Goal: Task Accomplishment & Management: Manage account settings

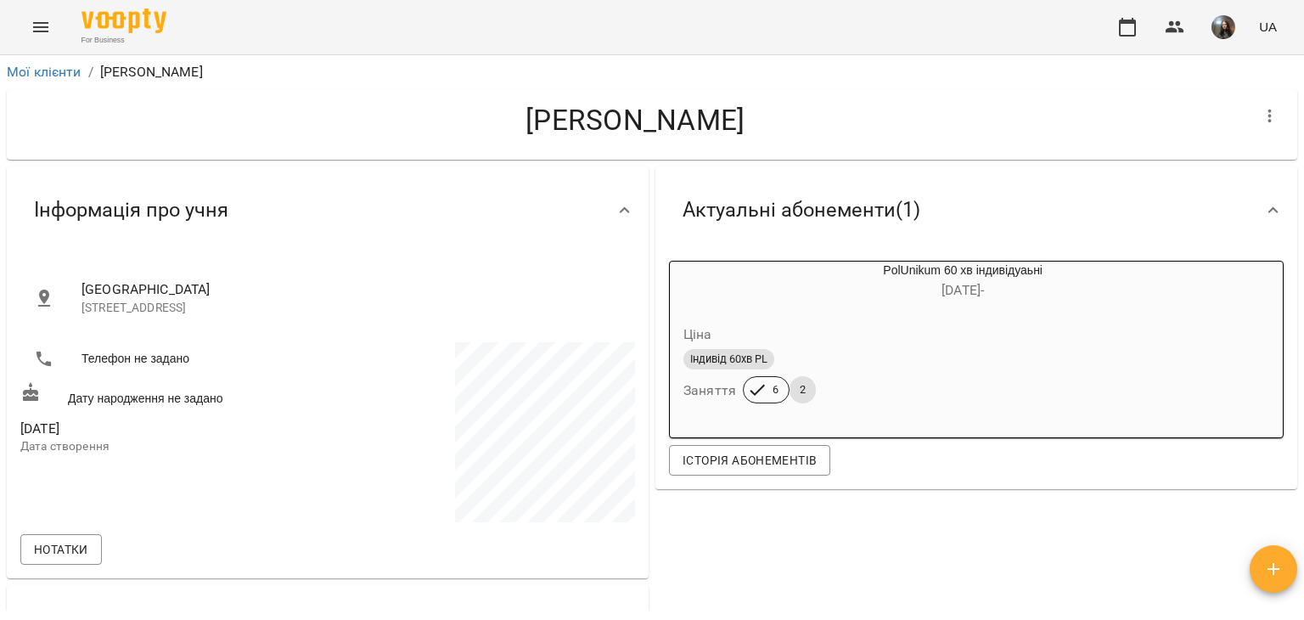
click at [40, 31] on icon "Menu" at bounding box center [40, 27] width 15 height 10
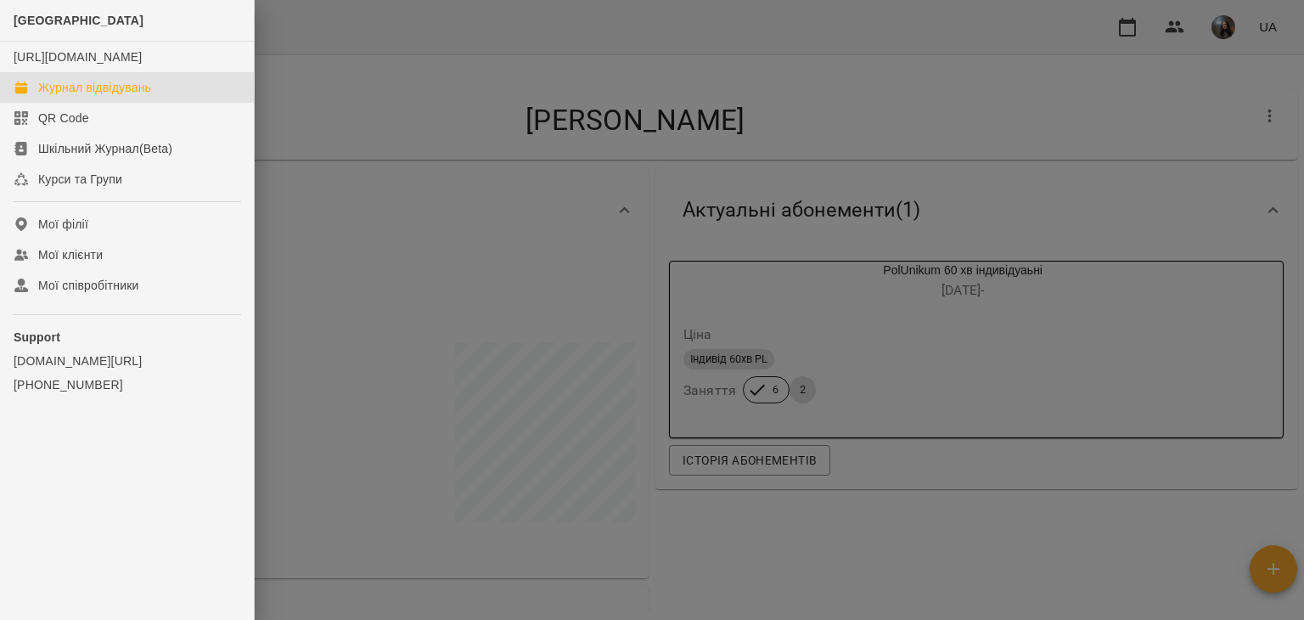
click at [75, 96] on div "Журнал відвідувань" at bounding box center [94, 87] width 113 height 17
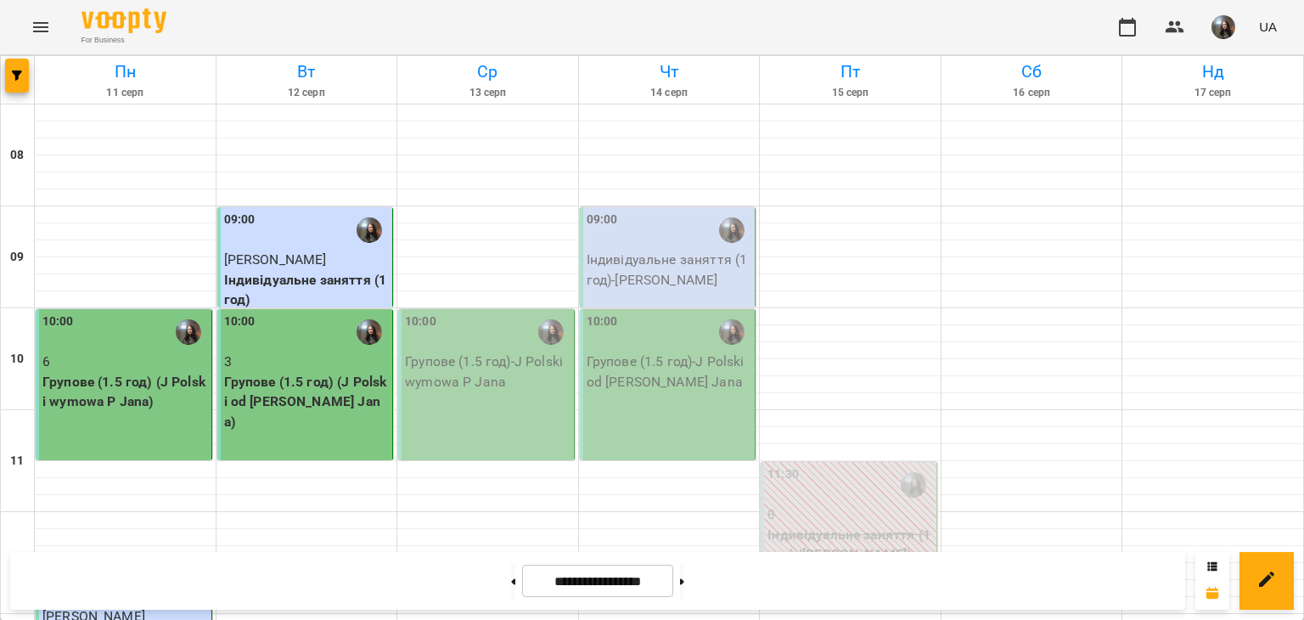
scroll to position [834, 0]
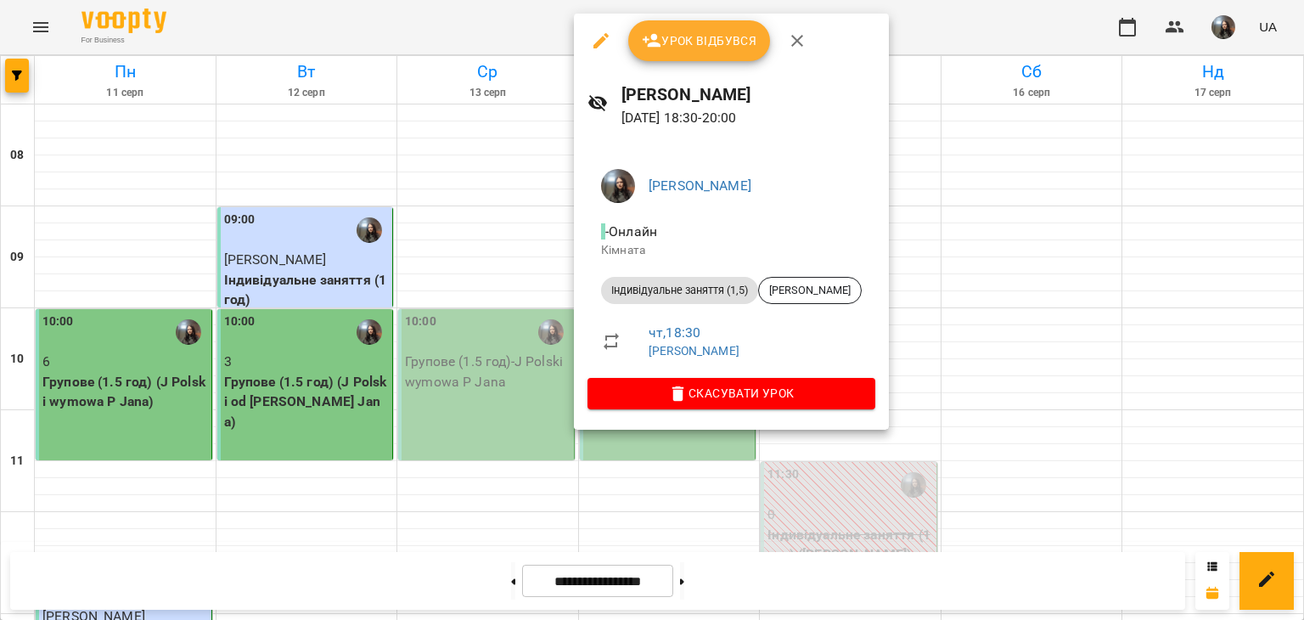
click at [469, 317] on div at bounding box center [652, 310] width 1304 height 620
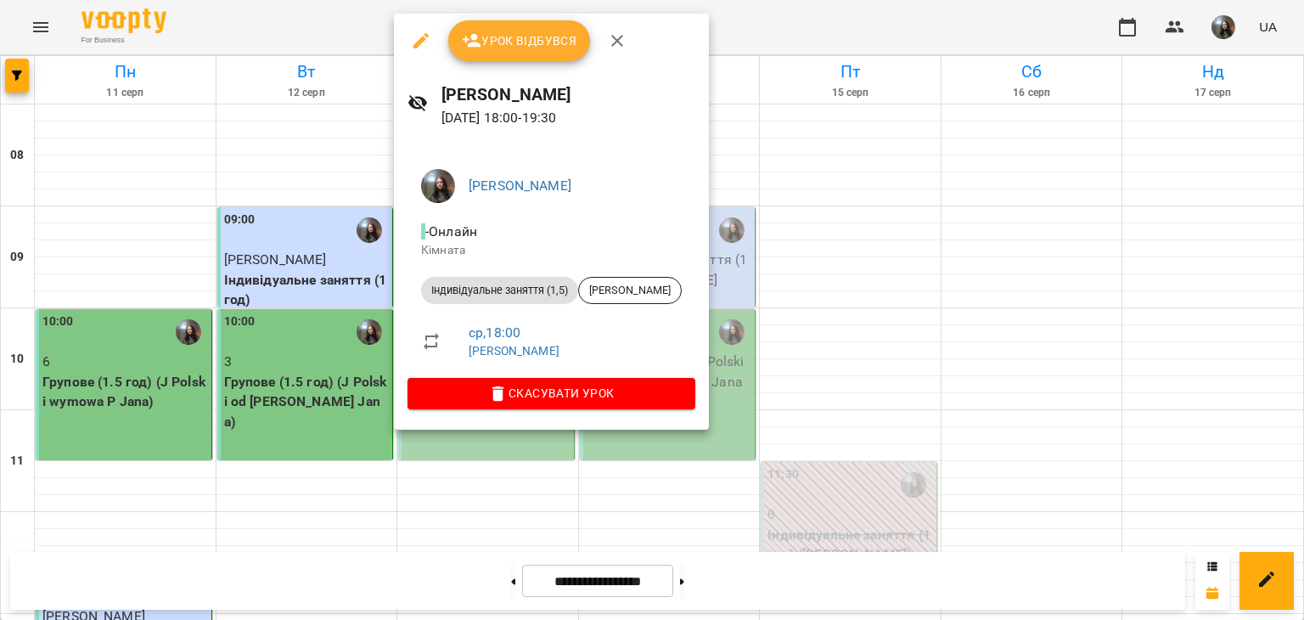
click at [453, 20] on div "Урок відбувся" at bounding box center [551, 41] width 315 height 54
click at [475, 48] on icon "button" at bounding box center [472, 41] width 20 height 20
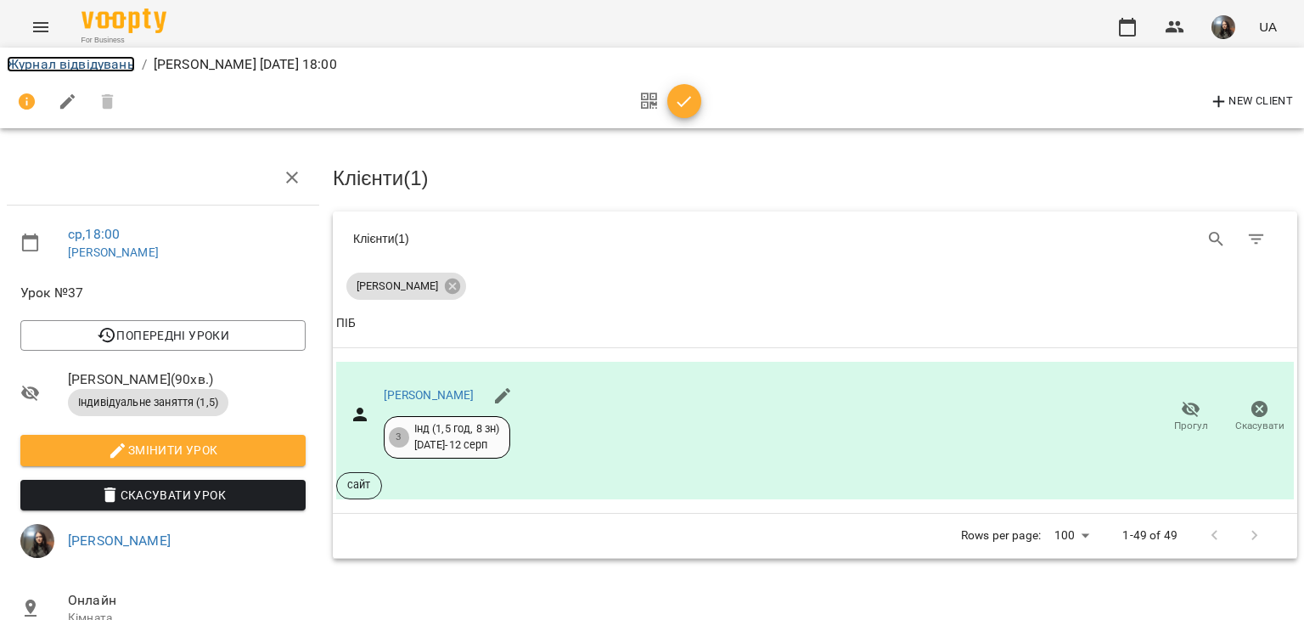
click at [48, 60] on link "Журнал відвідувань" at bounding box center [71, 64] width 128 height 16
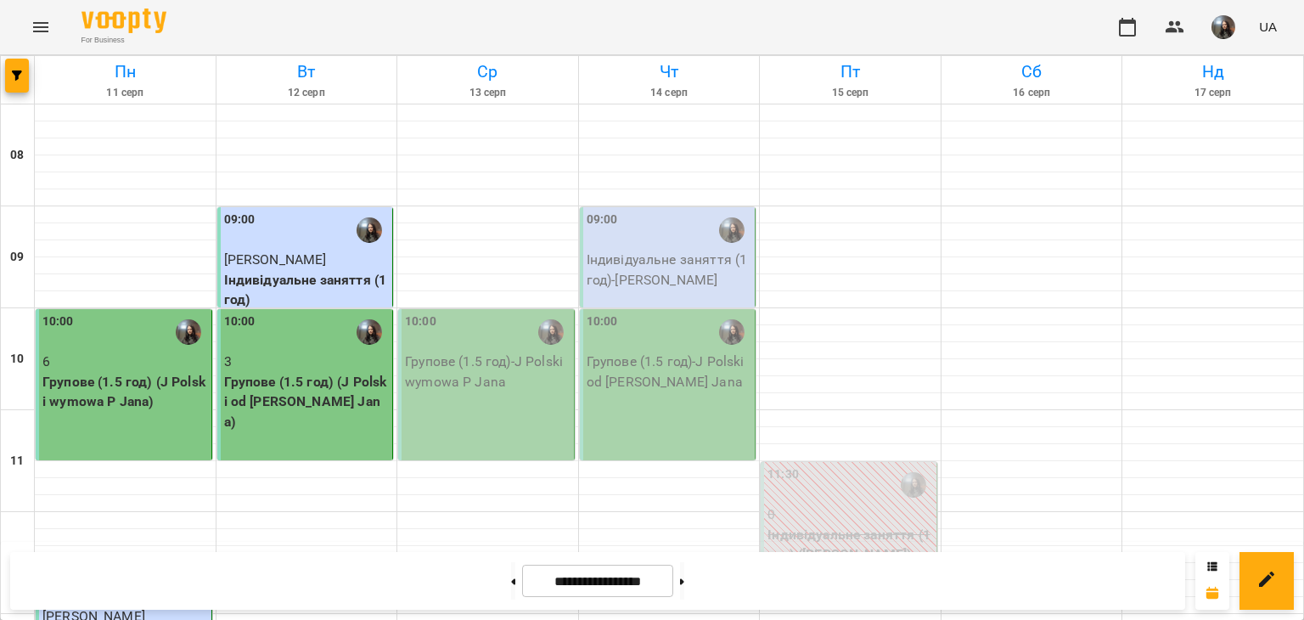
scroll to position [849, 0]
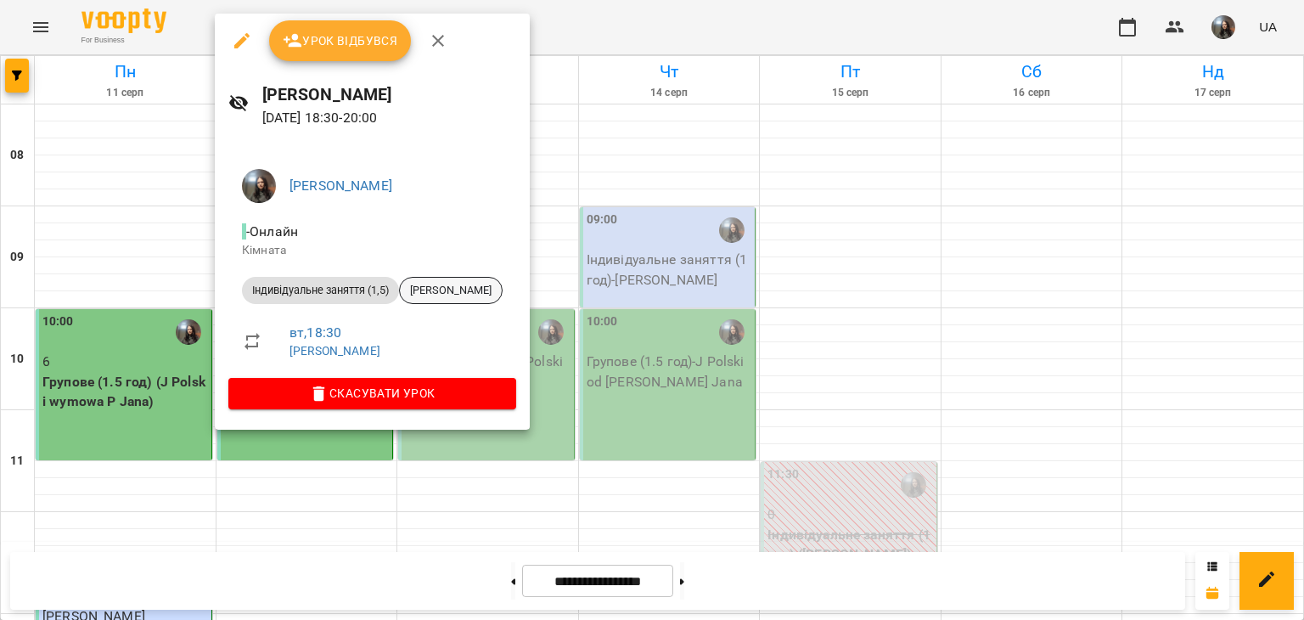
click at [424, 294] on span "[PERSON_NAME]" at bounding box center [451, 290] width 102 height 15
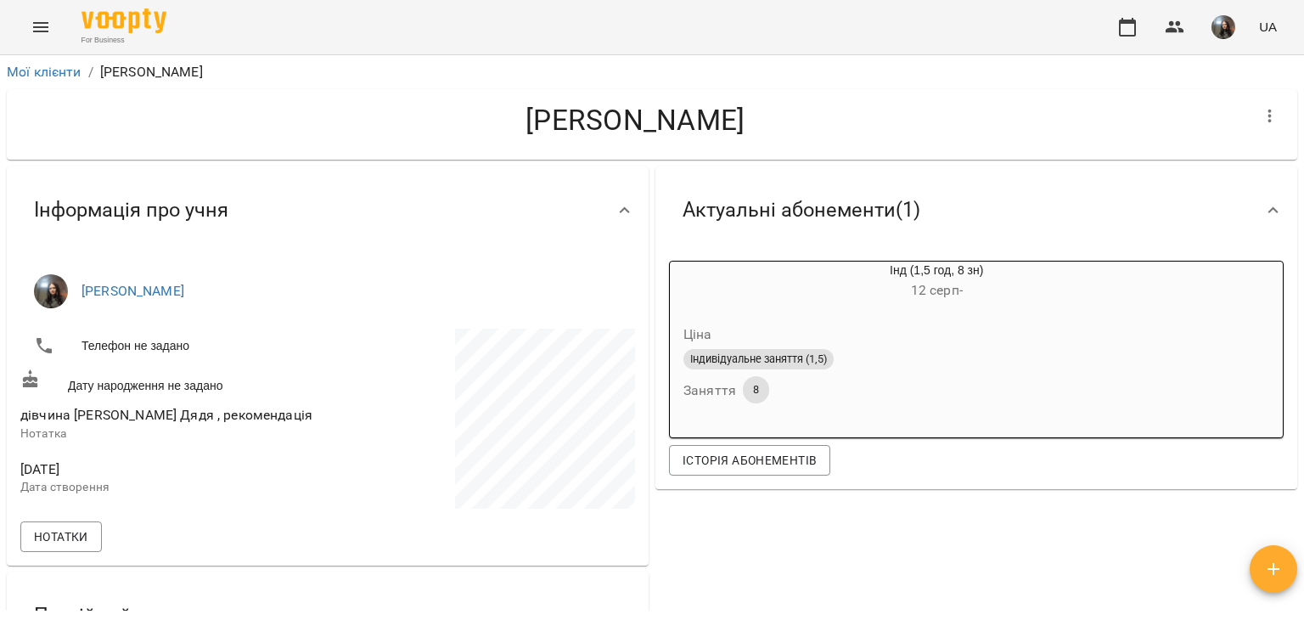
click at [40, 18] on icon "Menu" at bounding box center [41, 27] width 20 height 20
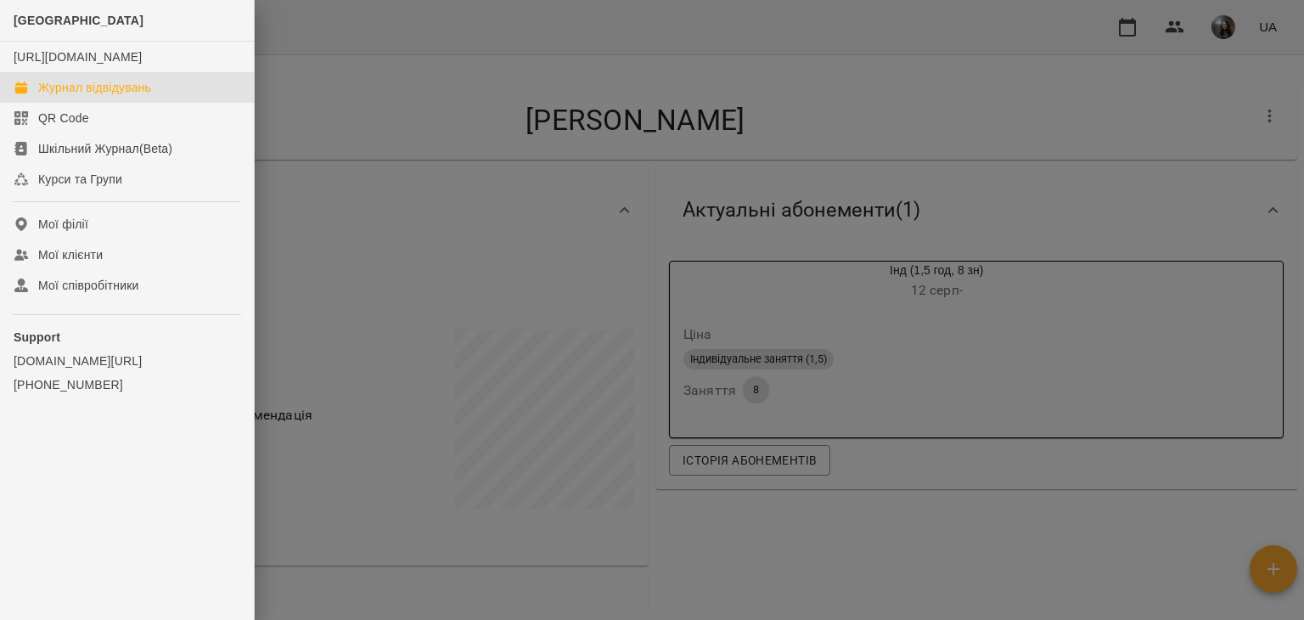
click at [67, 91] on link "Журнал відвідувань" at bounding box center [127, 87] width 254 height 31
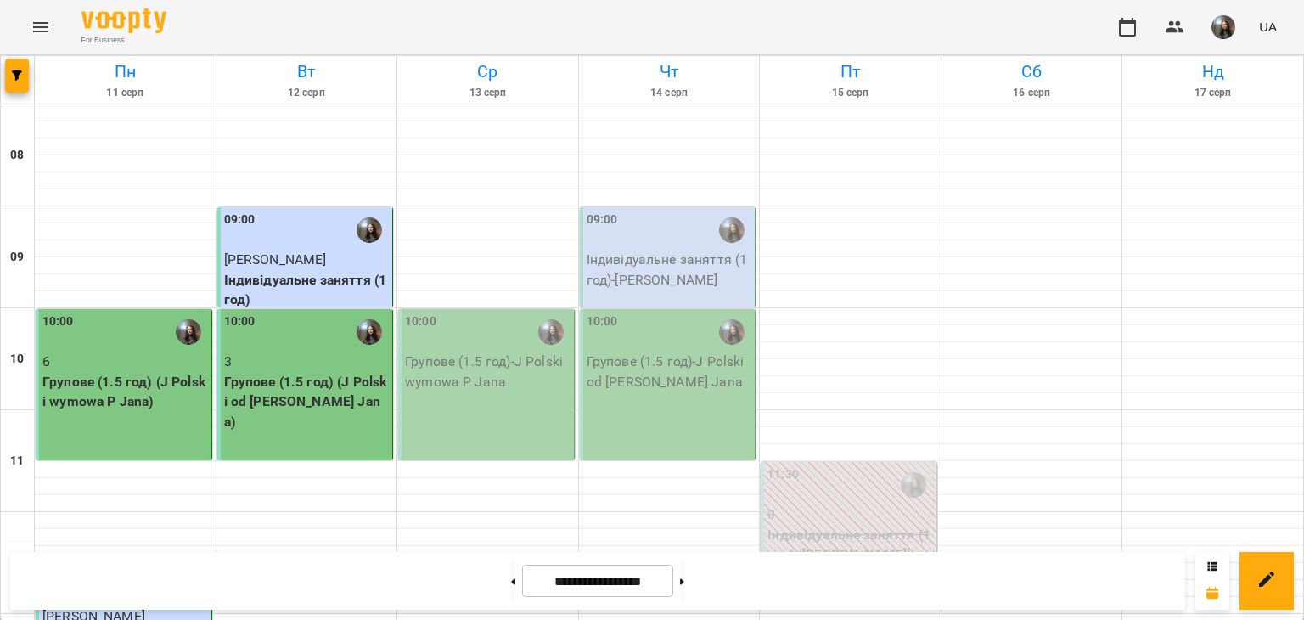
scroll to position [85, 0]
click at [1222, 34] on img "button" at bounding box center [1223, 27] width 24 height 24
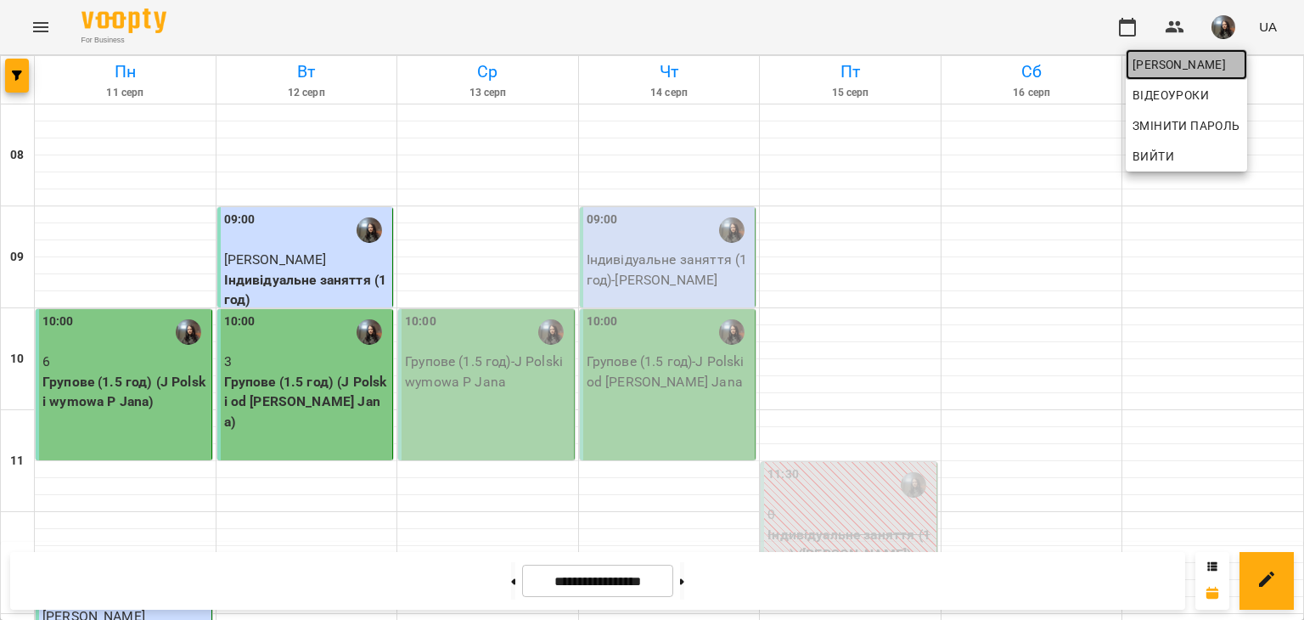
click at [1217, 59] on span "[PERSON_NAME]" at bounding box center [1186, 64] width 108 height 20
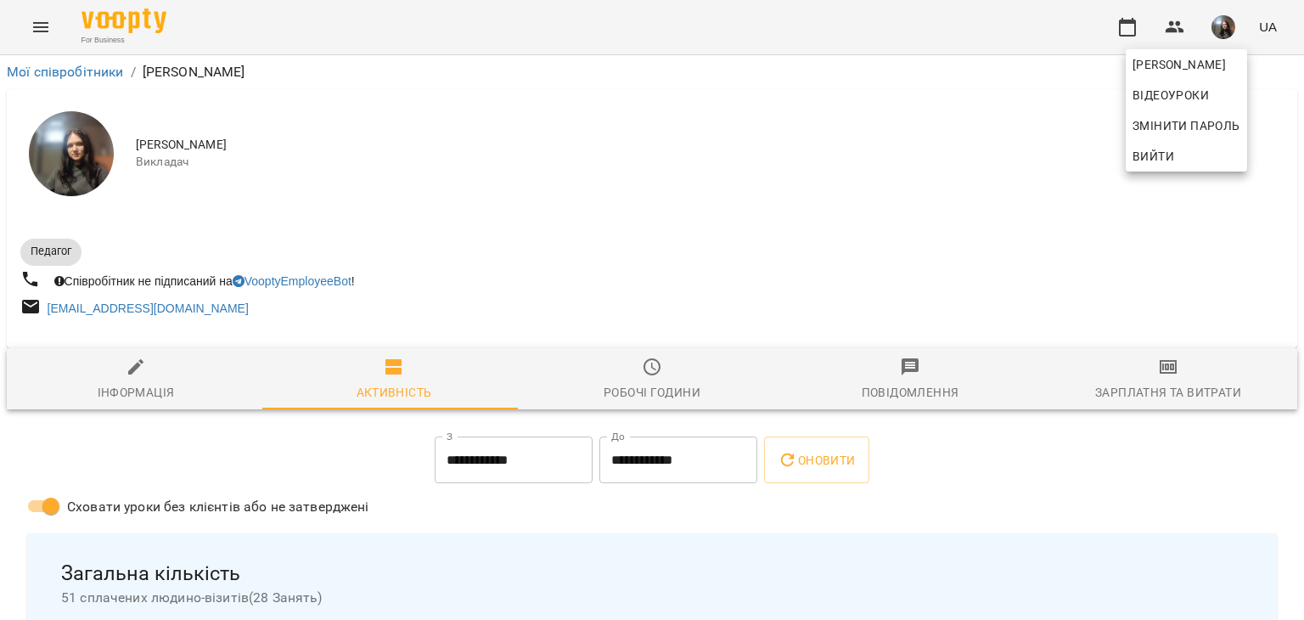
click at [1160, 379] on div at bounding box center [652, 310] width 1304 height 620
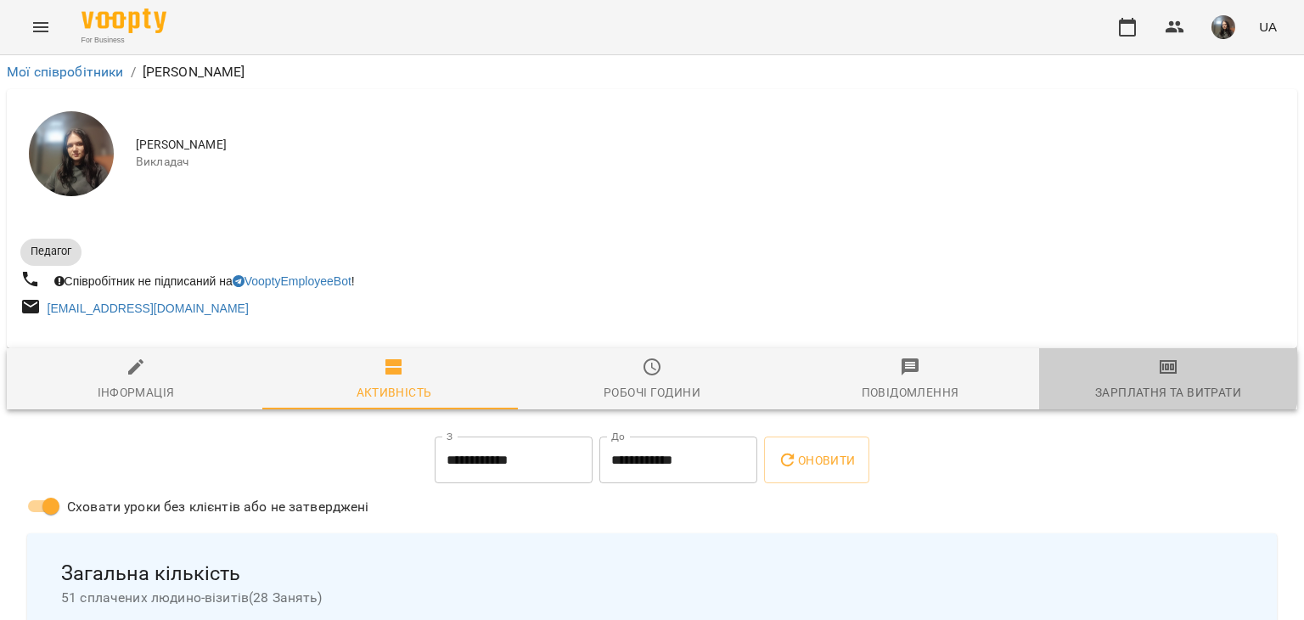
click at [1158, 375] on icon "button" at bounding box center [1168, 367] width 20 height 20
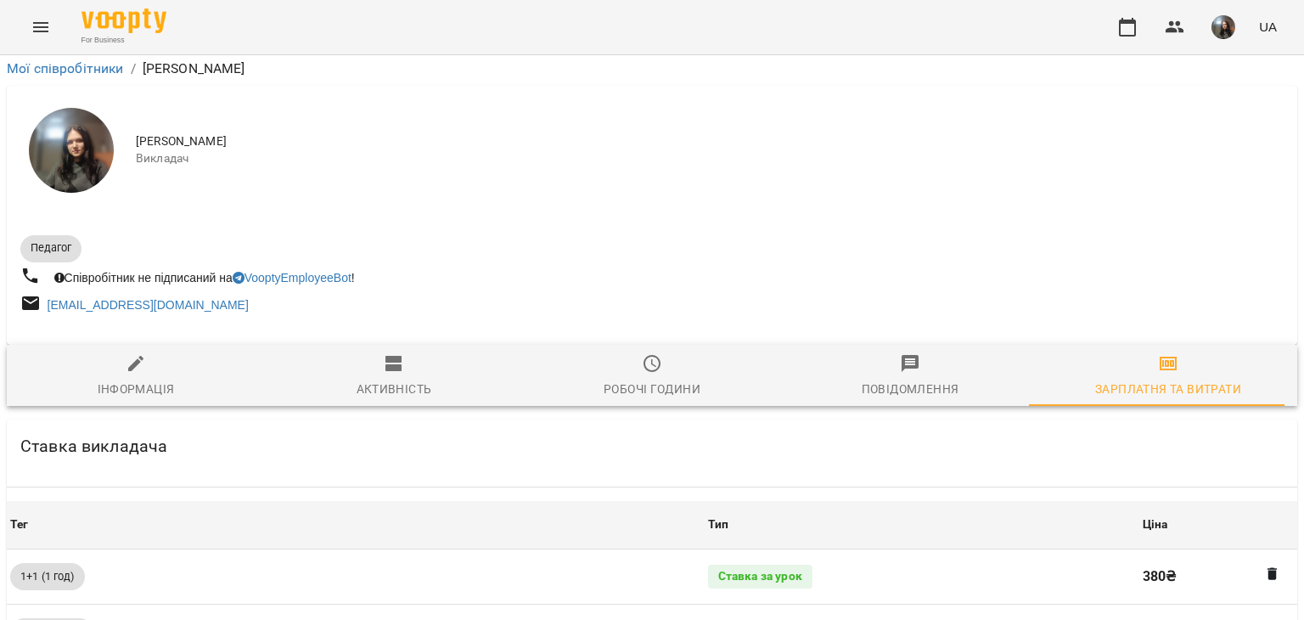
scroll to position [600, 0]
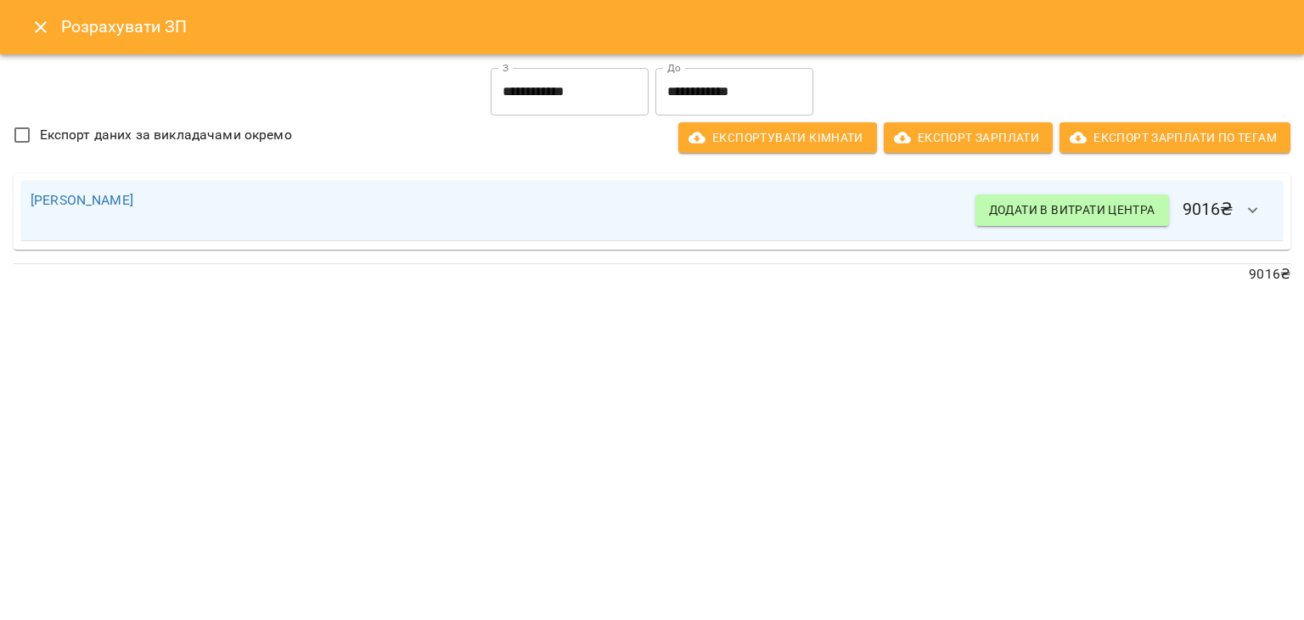
click at [44, 31] on icon "Close" at bounding box center [41, 27] width 12 height 12
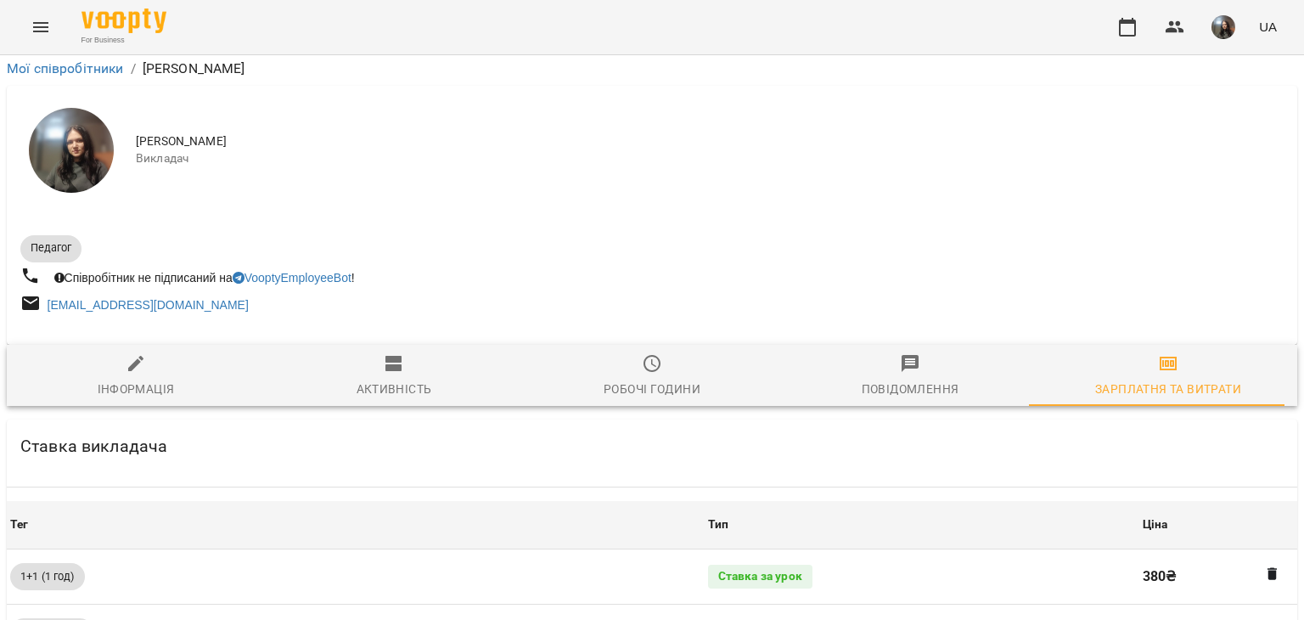
click at [25, 10] on div "For Business UA" at bounding box center [652, 27] width 1304 height 54
click at [31, 21] on icon "Menu" at bounding box center [41, 27] width 20 height 20
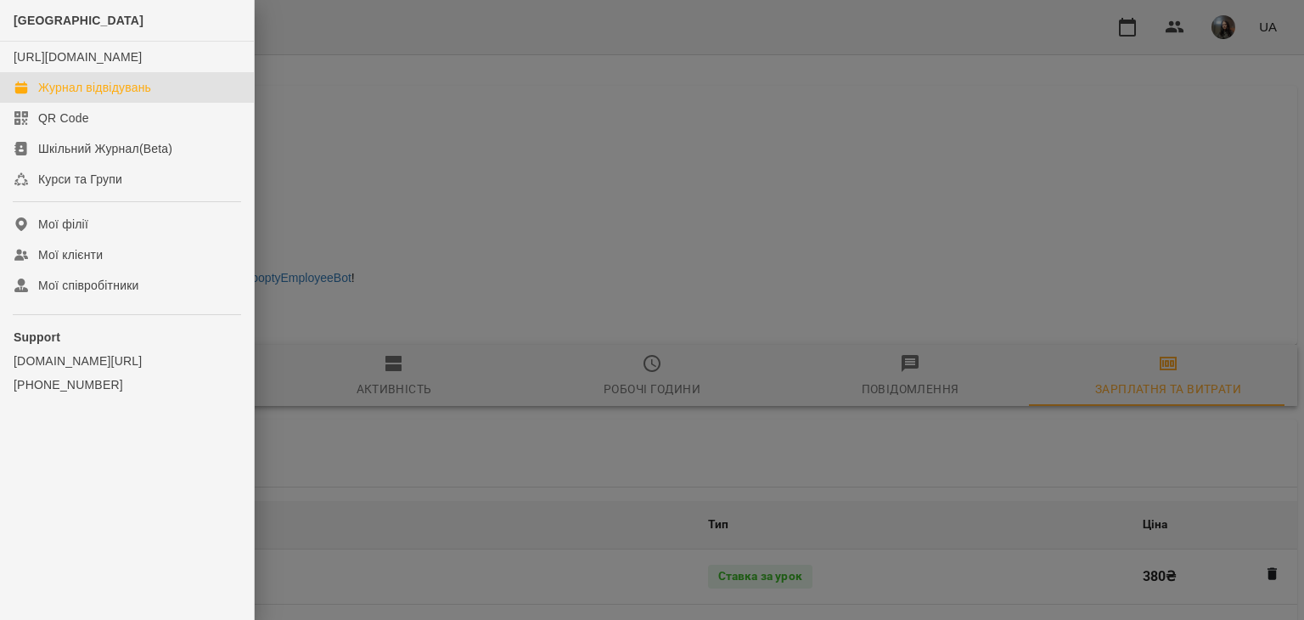
click at [65, 96] on div "Журнал відвідувань" at bounding box center [94, 87] width 113 height 17
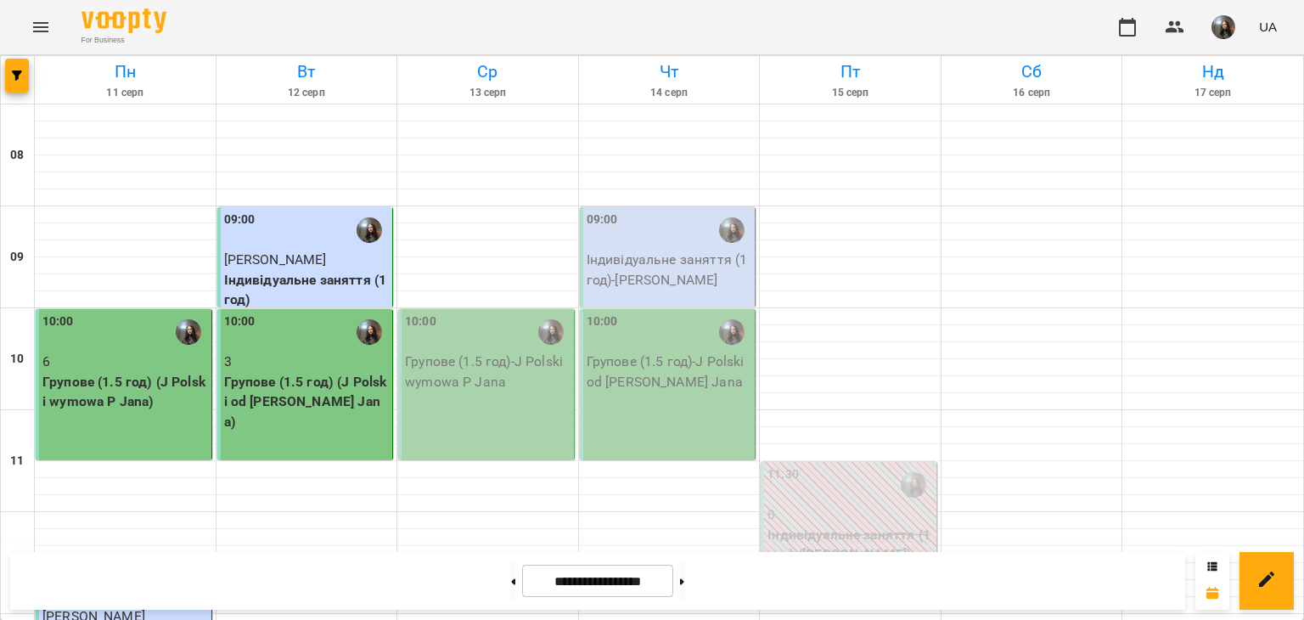
scroll to position [594, 0]
click at [511, 584] on button at bounding box center [513, 580] width 4 height 37
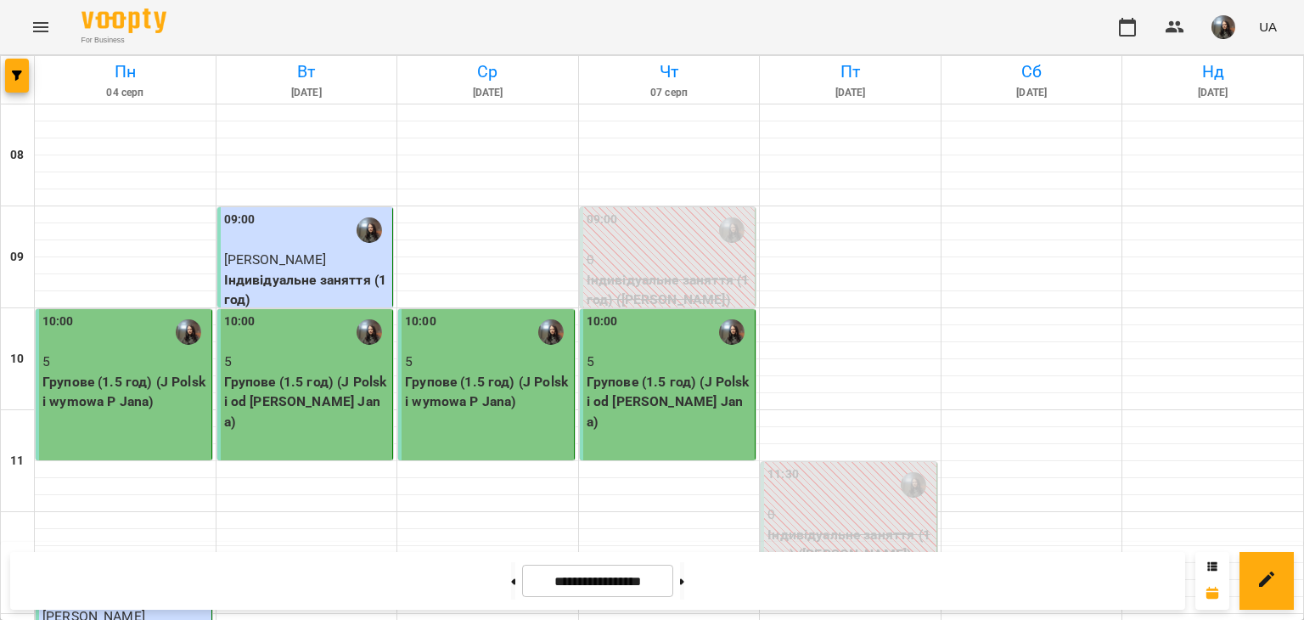
scroll to position [934, 0]
click at [458, 585] on div "**********" at bounding box center [597, 581] width 1175 height 58
click at [511, 590] on button at bounding box center [513, 580] width 4 height 37
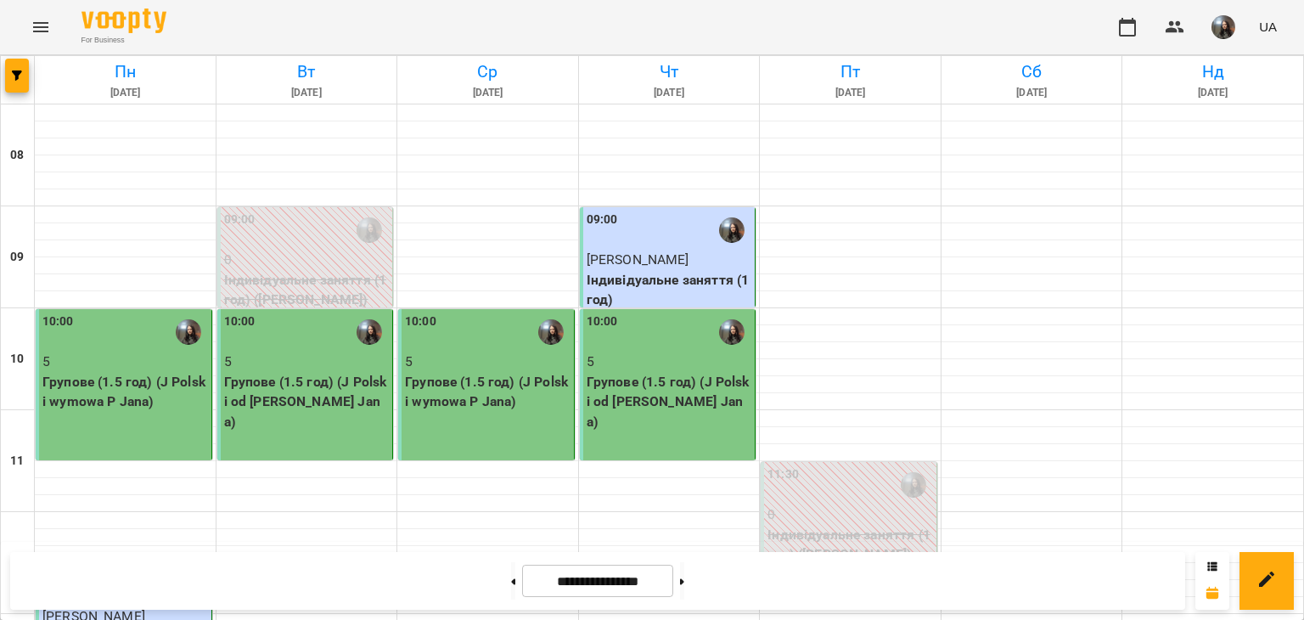
scroll to position [594, 0]
click at [486, 603] on div "**********" at bounding box center [597, 581] width 1175 height 58
click at [511, 582] on button at bounding box center [513, 580] width 4 height 37
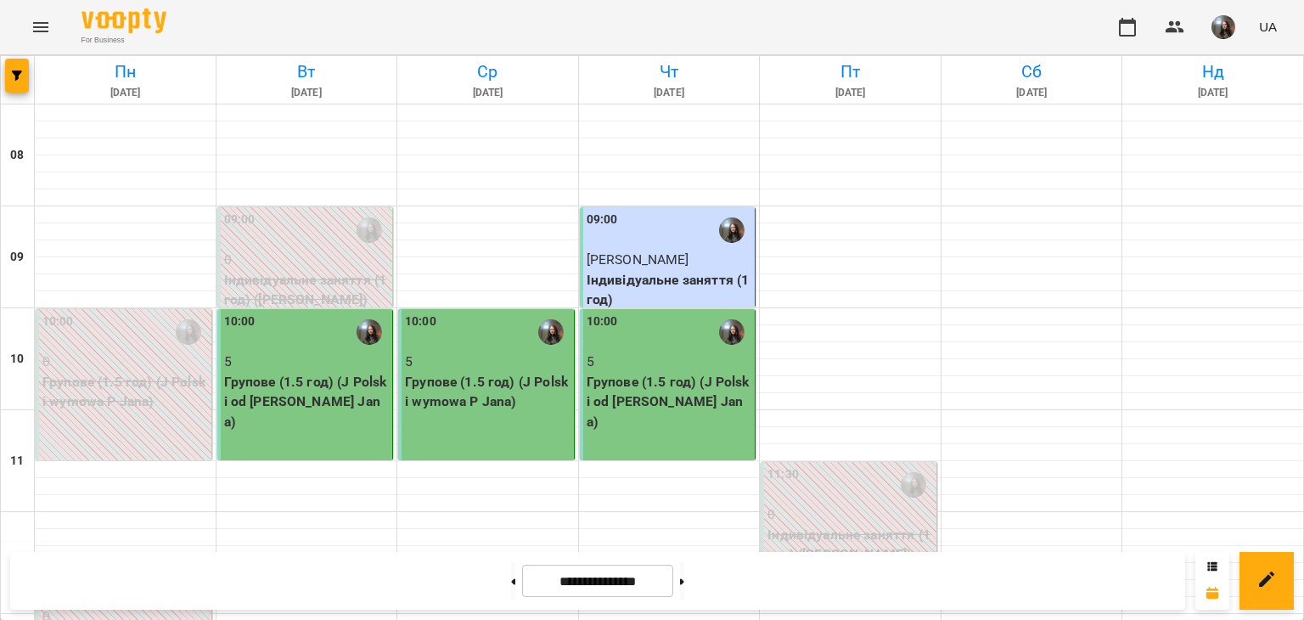
scroll to position [509, 0]
click at [492, 611] on div "**********" at bounding box center [652, 581] width 1304 height 78
click at [511, 578] on icon at bounding box center [513, 581] width 4 height 7
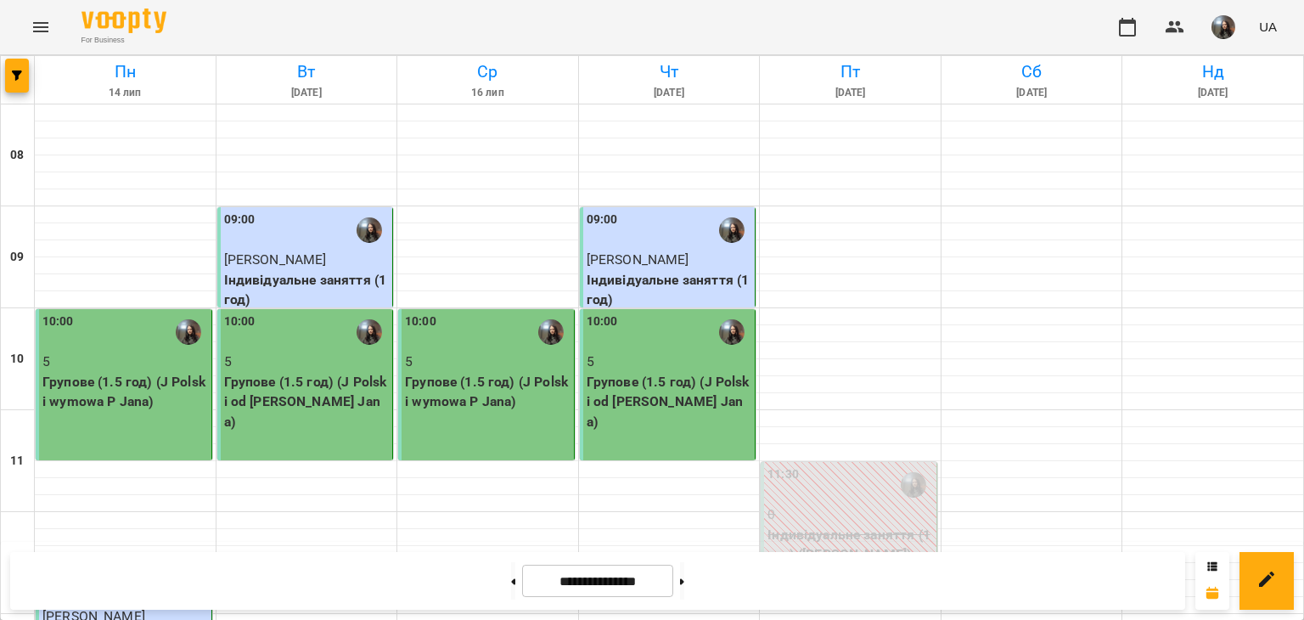
scroll to position [0, 0]
click at [511, 589] on button at bounding box center [513, 580] width 4 height 37
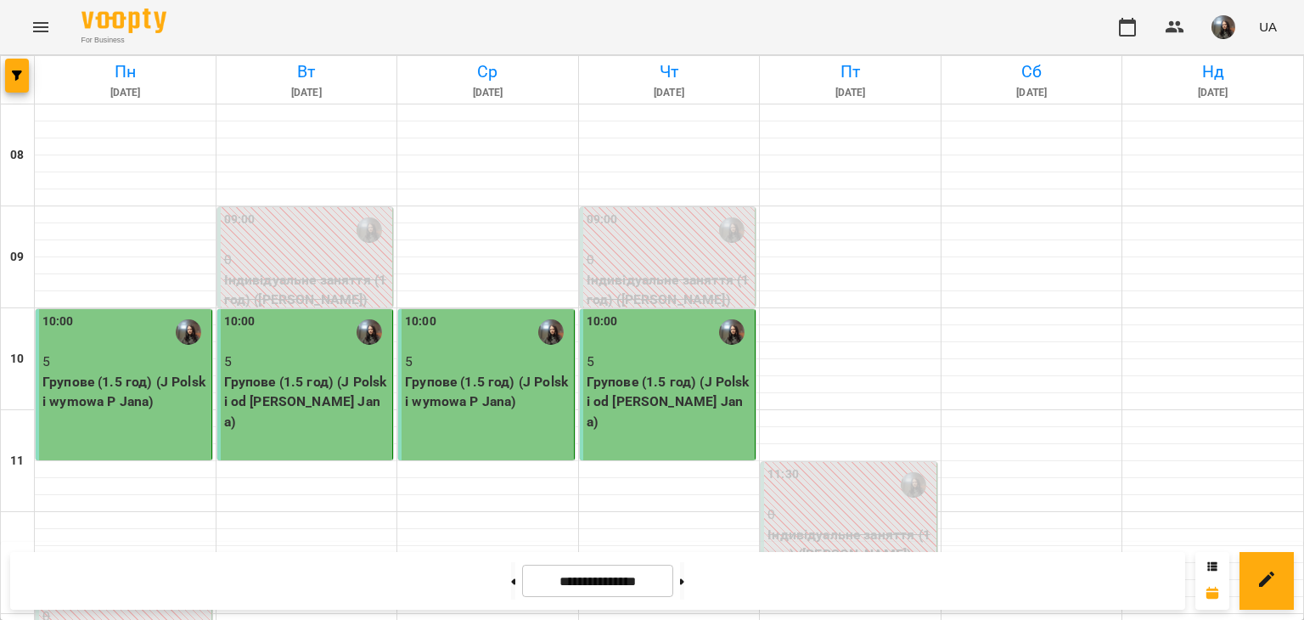
scroll to position [665, 0]
click at [684, 583] on icon at bounding box center [682, 581] width 4 height 6
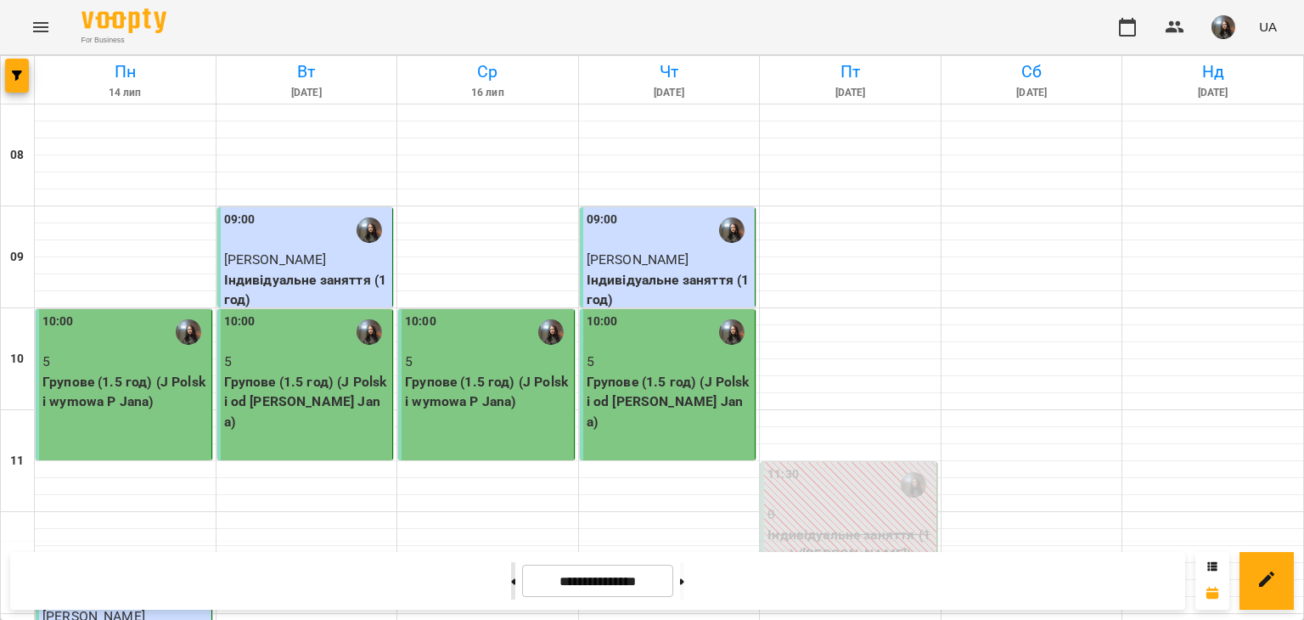
click at [511, 585] on button at bounding box center [513, 580] width 4 height 37
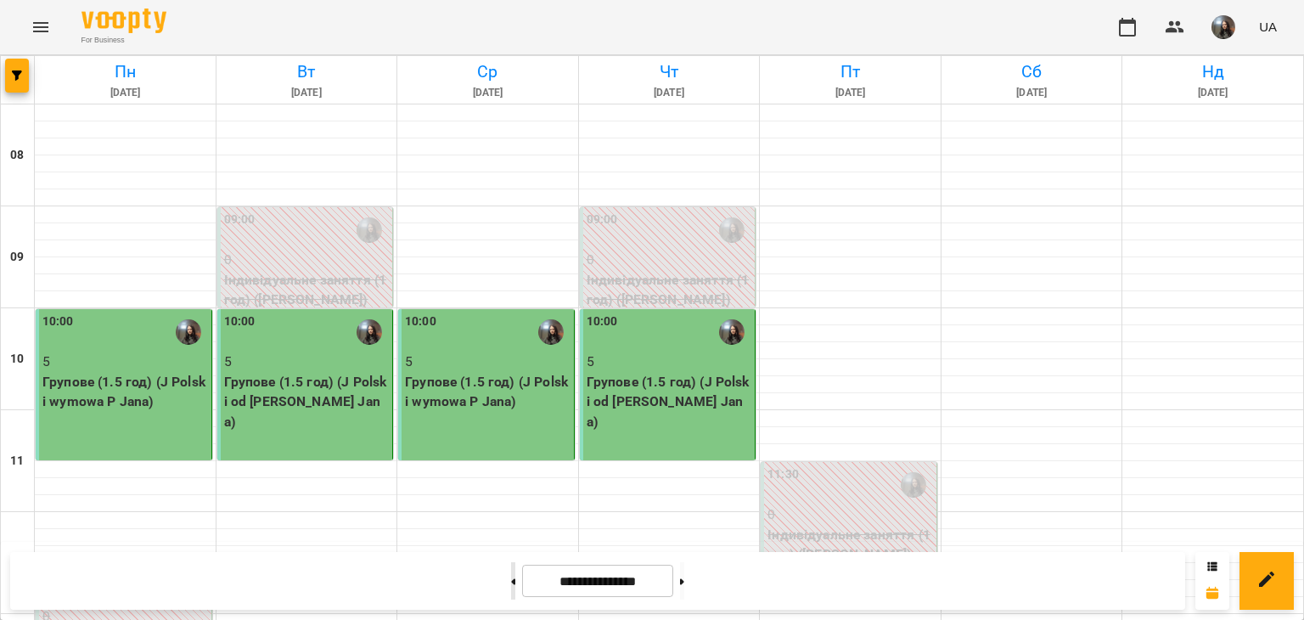
click at [511, 585] on button at bounding box center [513, 580] width 4 height 37
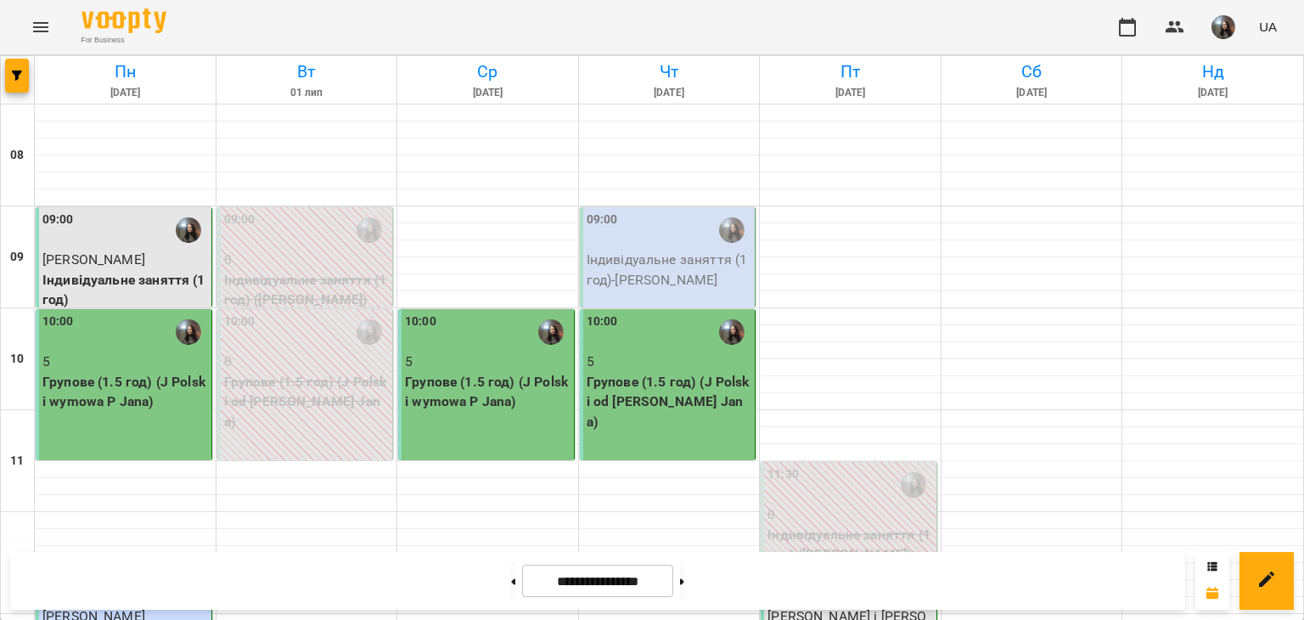
scroll to position [1019, 0]
click at [511, 576] on button at bounding box center [513, 580] width 4 height 37
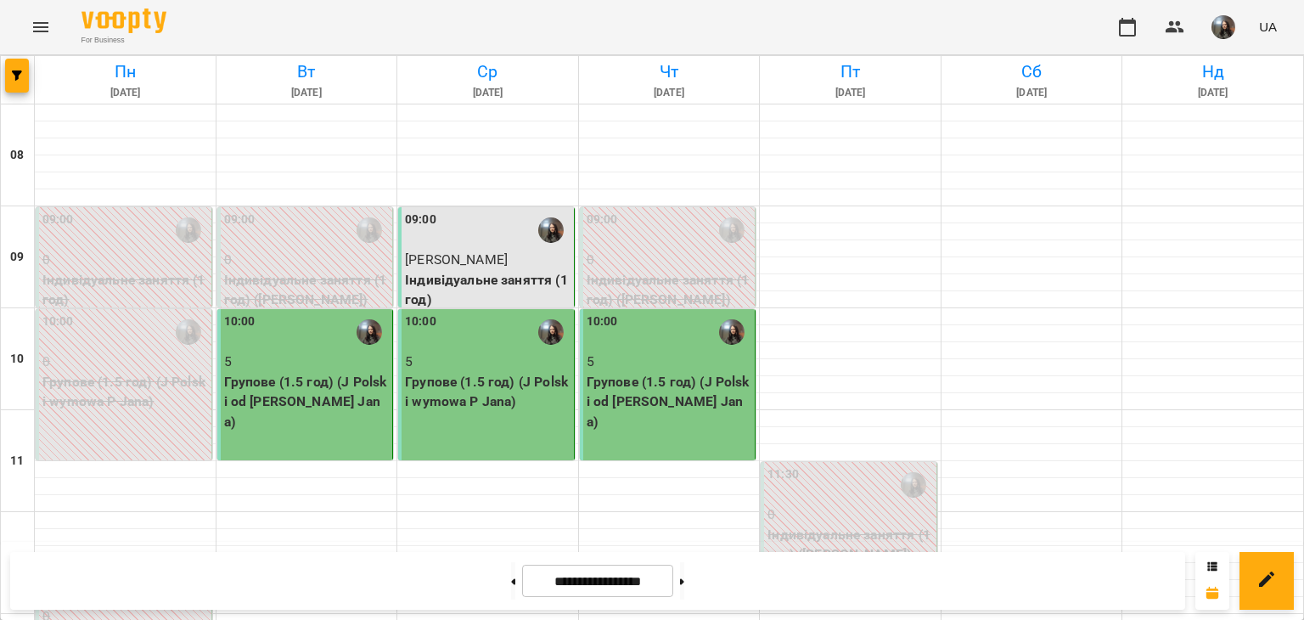
scroll to position [509, 0]
click at [511, 576] on button at bounding box center [513, 580] width 4 height 37
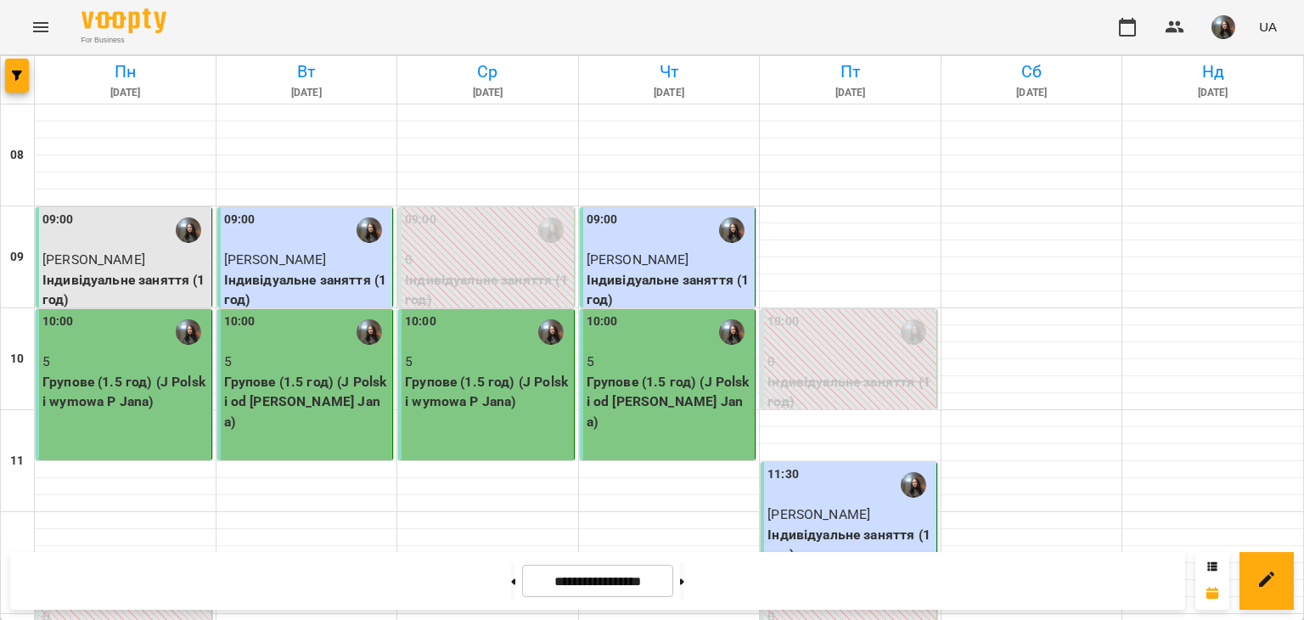
scroll to position [594, 0]
click at [511, 579] on button at bounding box center [513, 580] width 4 height 37
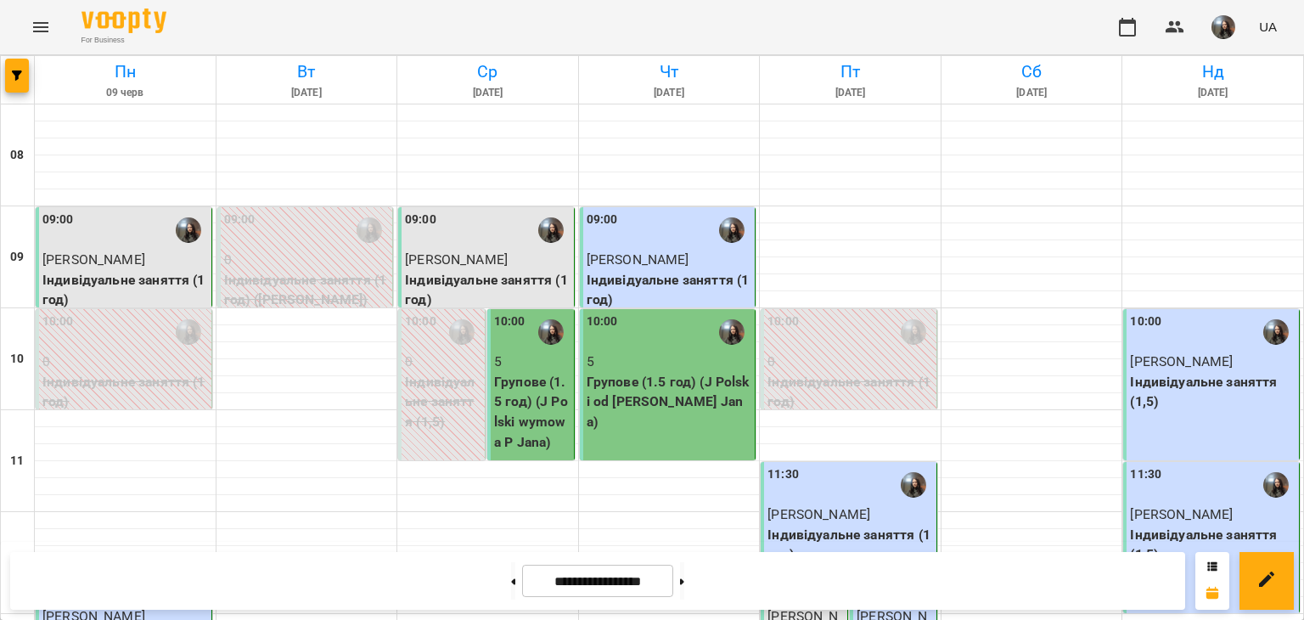
scroll to position [934, 0]
click at [511, 594] on button at bounding box center [513, 580] width 4 height 37
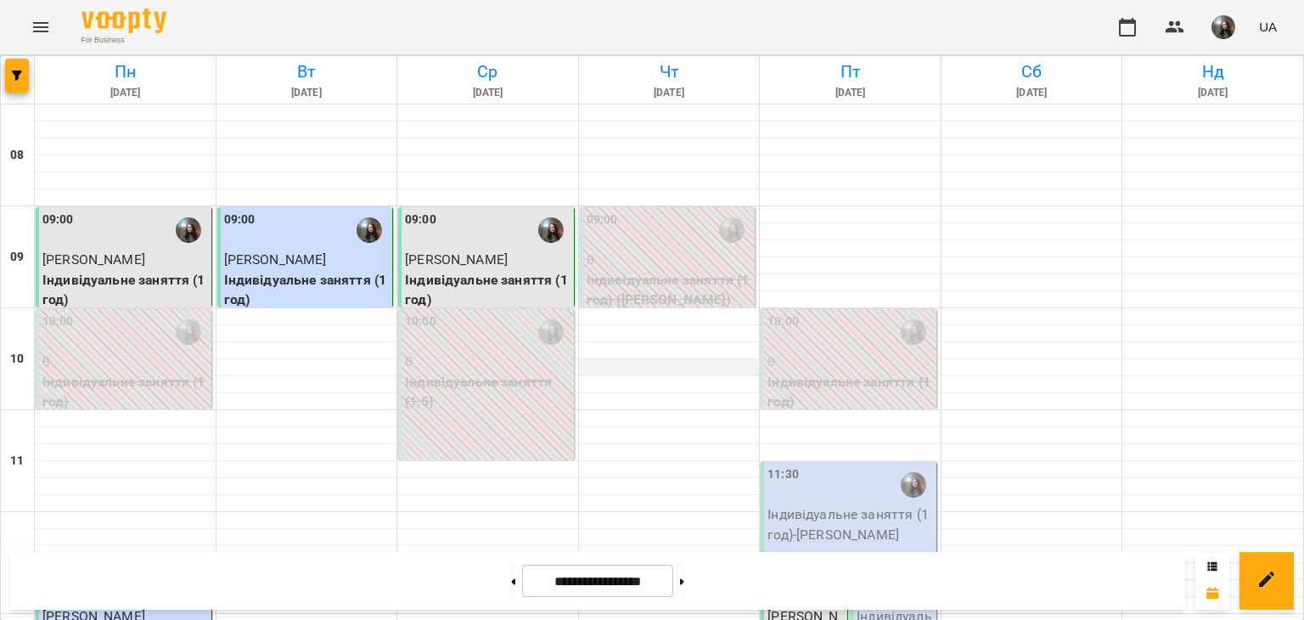
scroll to position [764, 0]
click at [511, 586] on button at bounding box center [513, 580] width 4 height 37
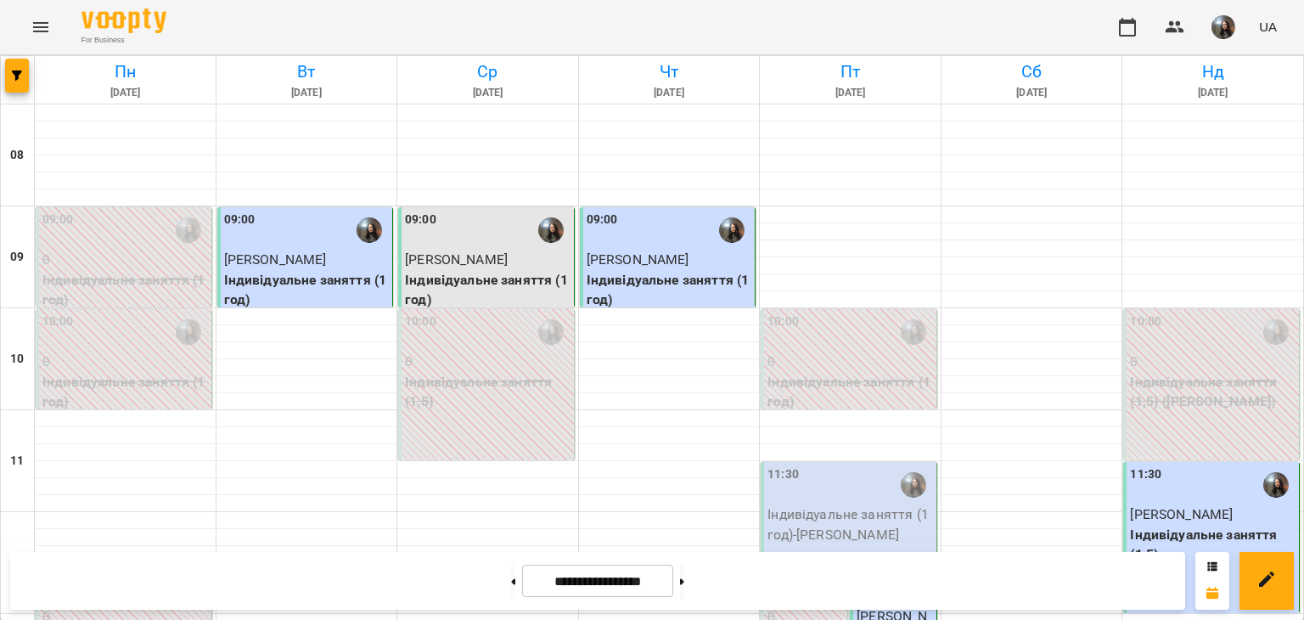
scroll to position [85, 0]
click at [511, 595] on button at bounding box center [513, 580] width 4 height 37
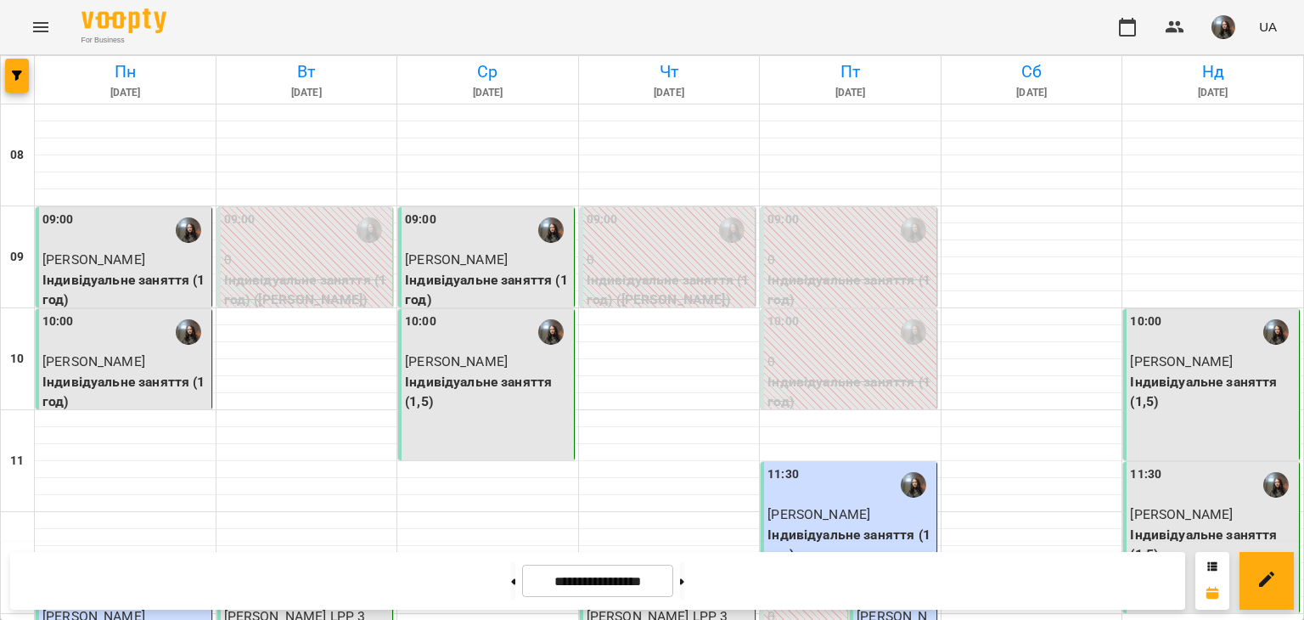
scroll to position [0, 0]
click at [684, 578] on icon at bounding box center [682, 581] width 4 height 7
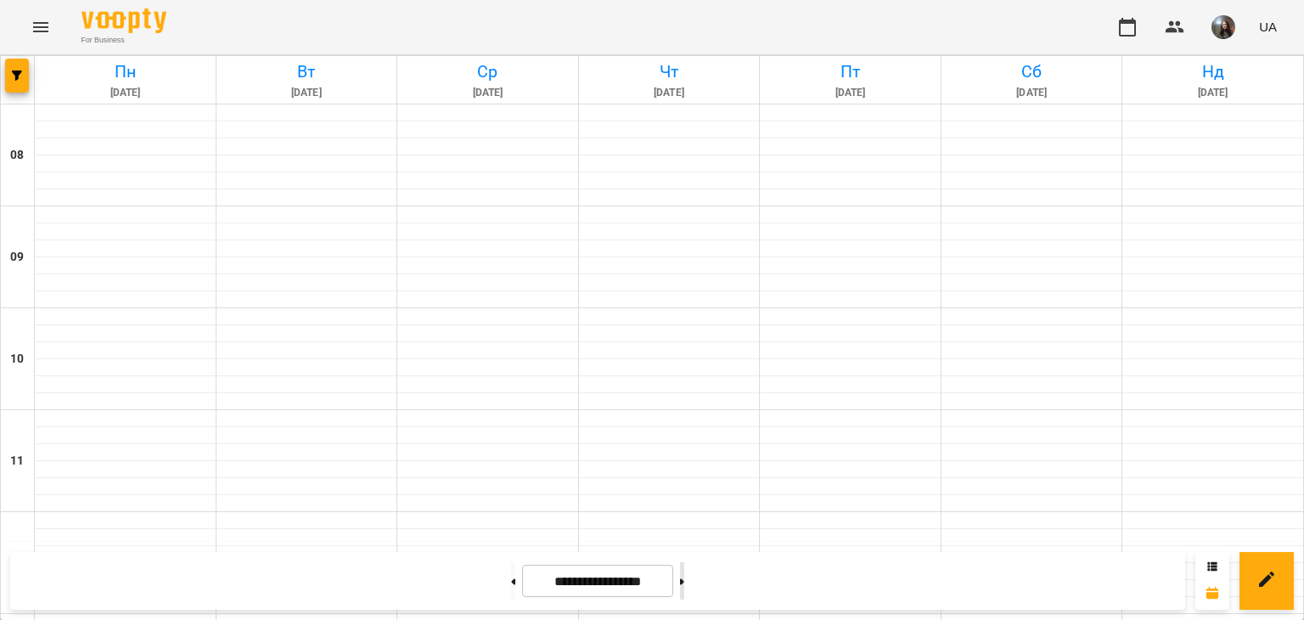
click at [684, 578] on icon at bounding box center [682, 581] width 4 height 7
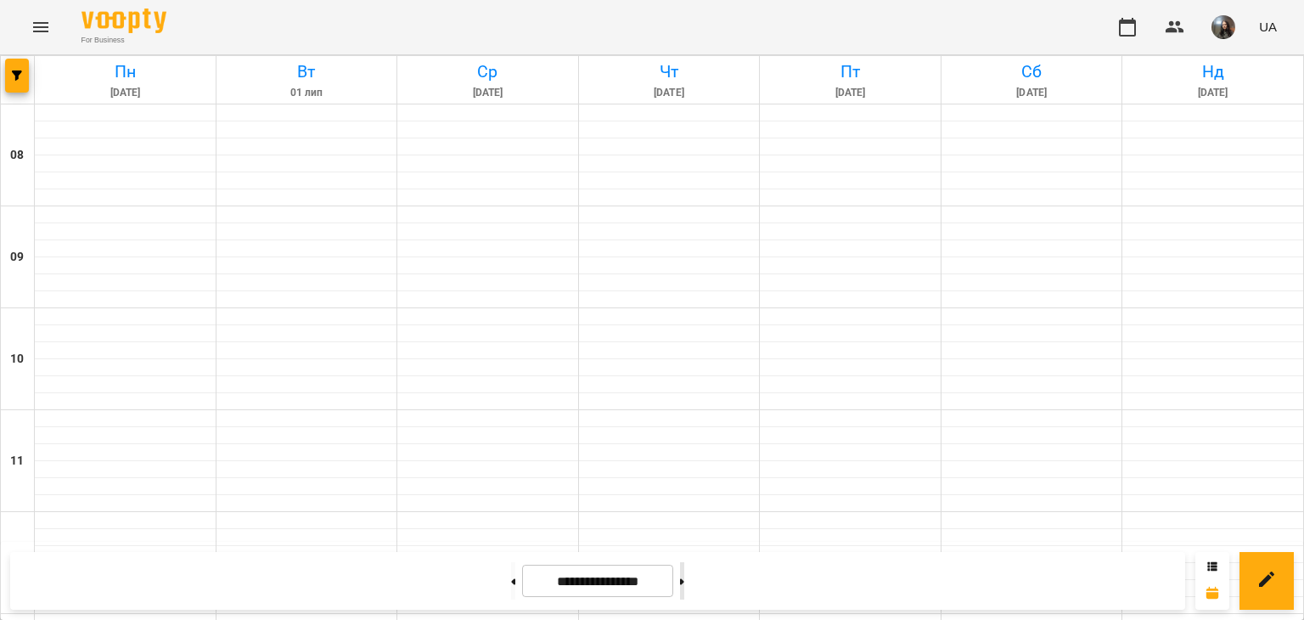
click at [684, 578] on icon at bounding box center [682, 581] width 4 height 7
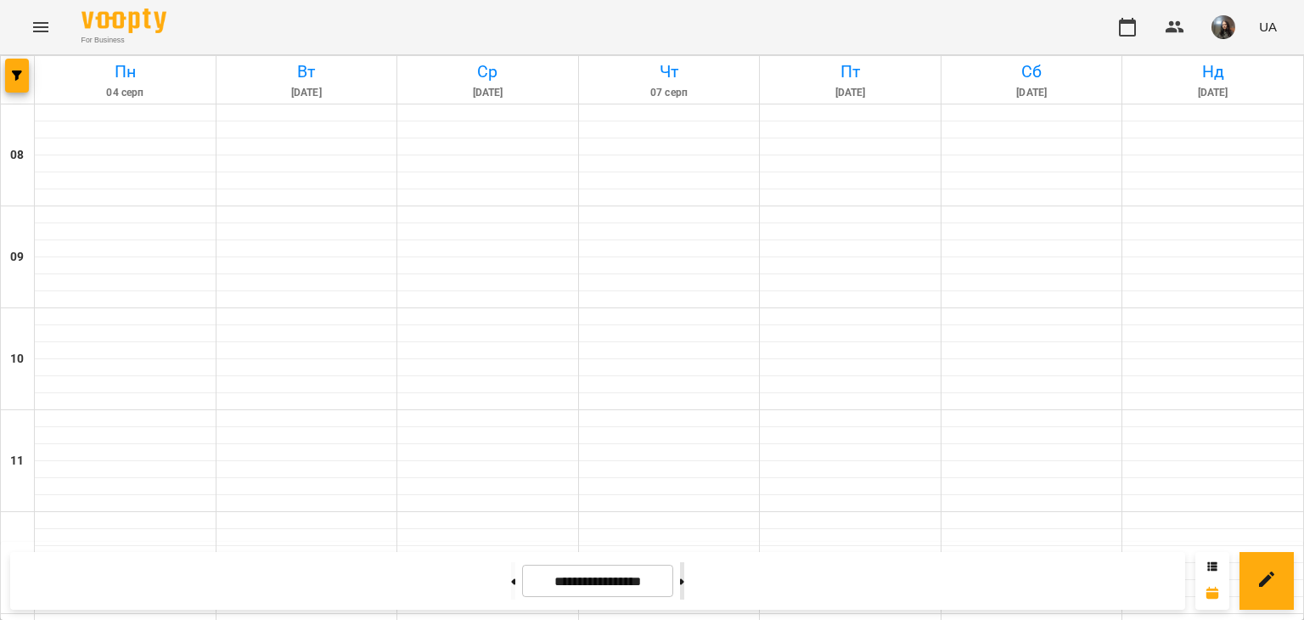
click at [684, 576] on button at bounding box center [682, 580] width 4 height 37
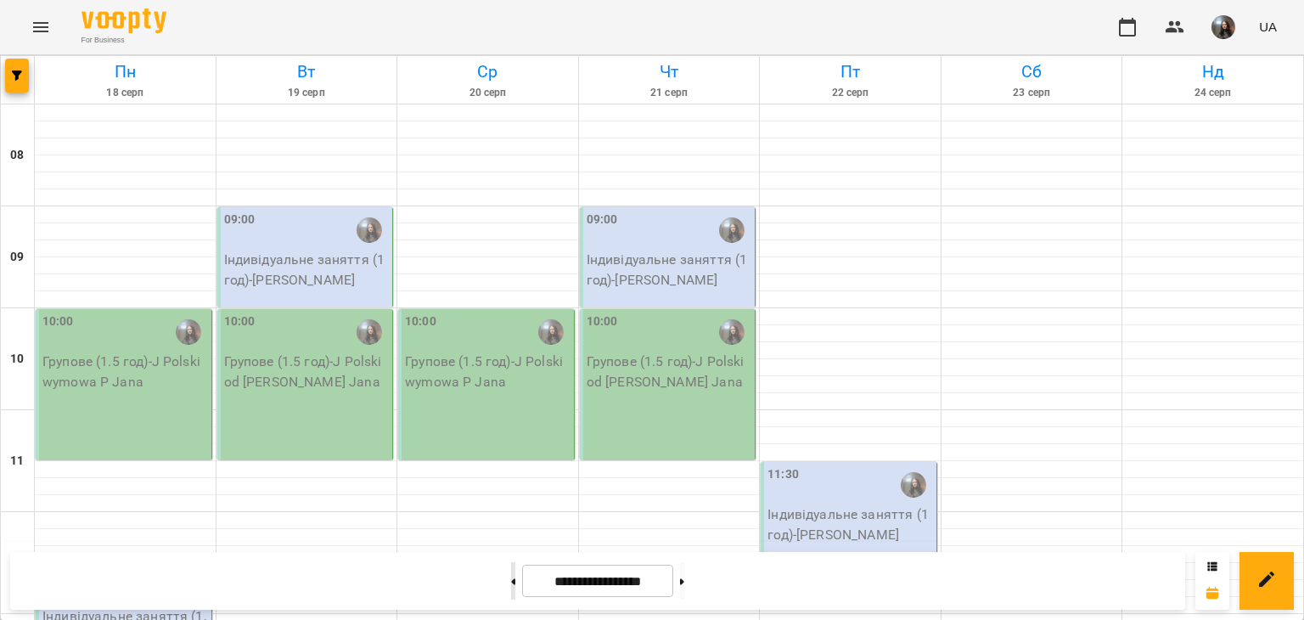
click at [511, 587] on button at bounding box center [513, 580] width 4 height 37
type input "**********"
